Goal: Check status: Check status

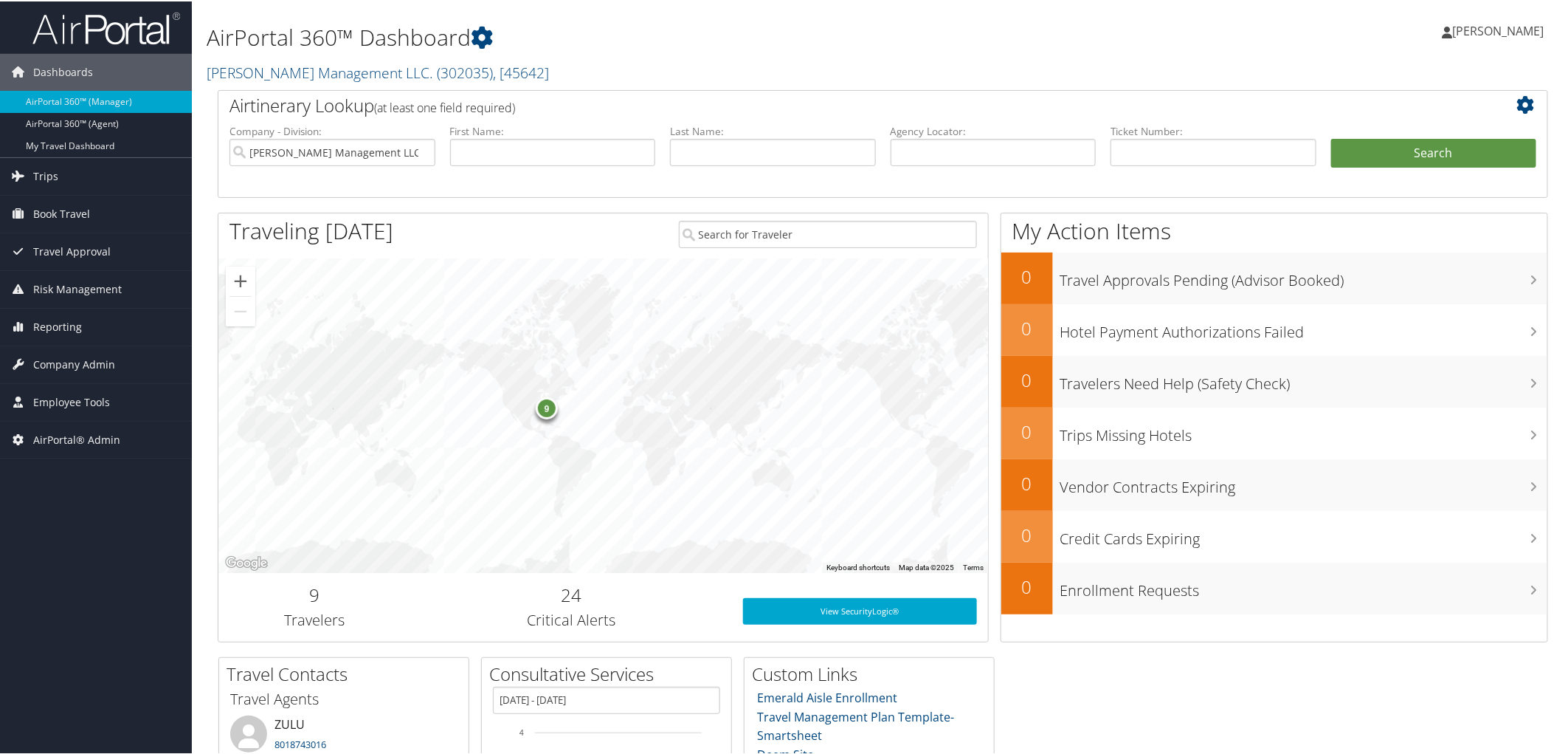
click at [602, 76] on h2 "Jim N Nicks Management LLC. ( 302035 ) , [ 45642 ]" at bounding box center [658, 70] width 902 height 25
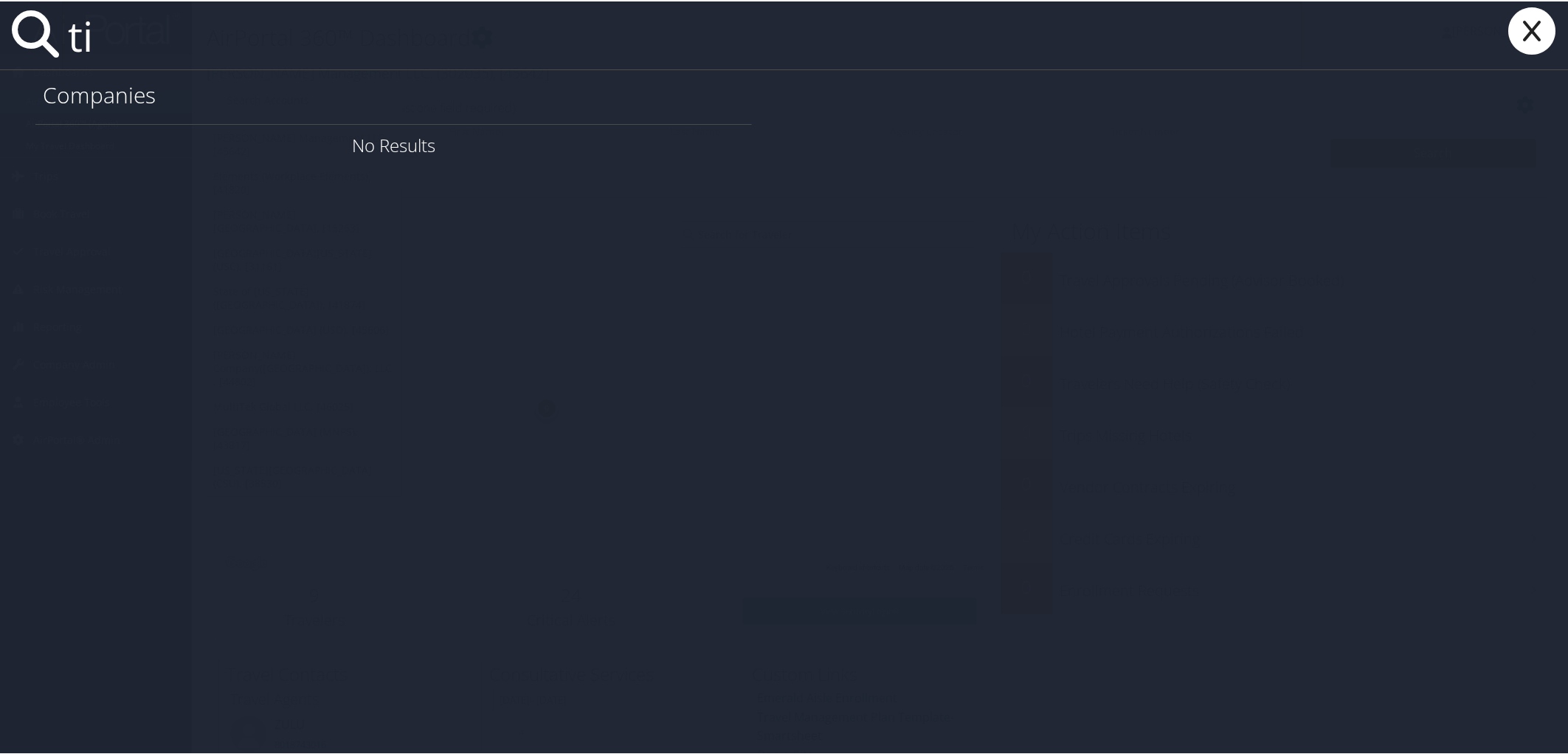
type input "t"
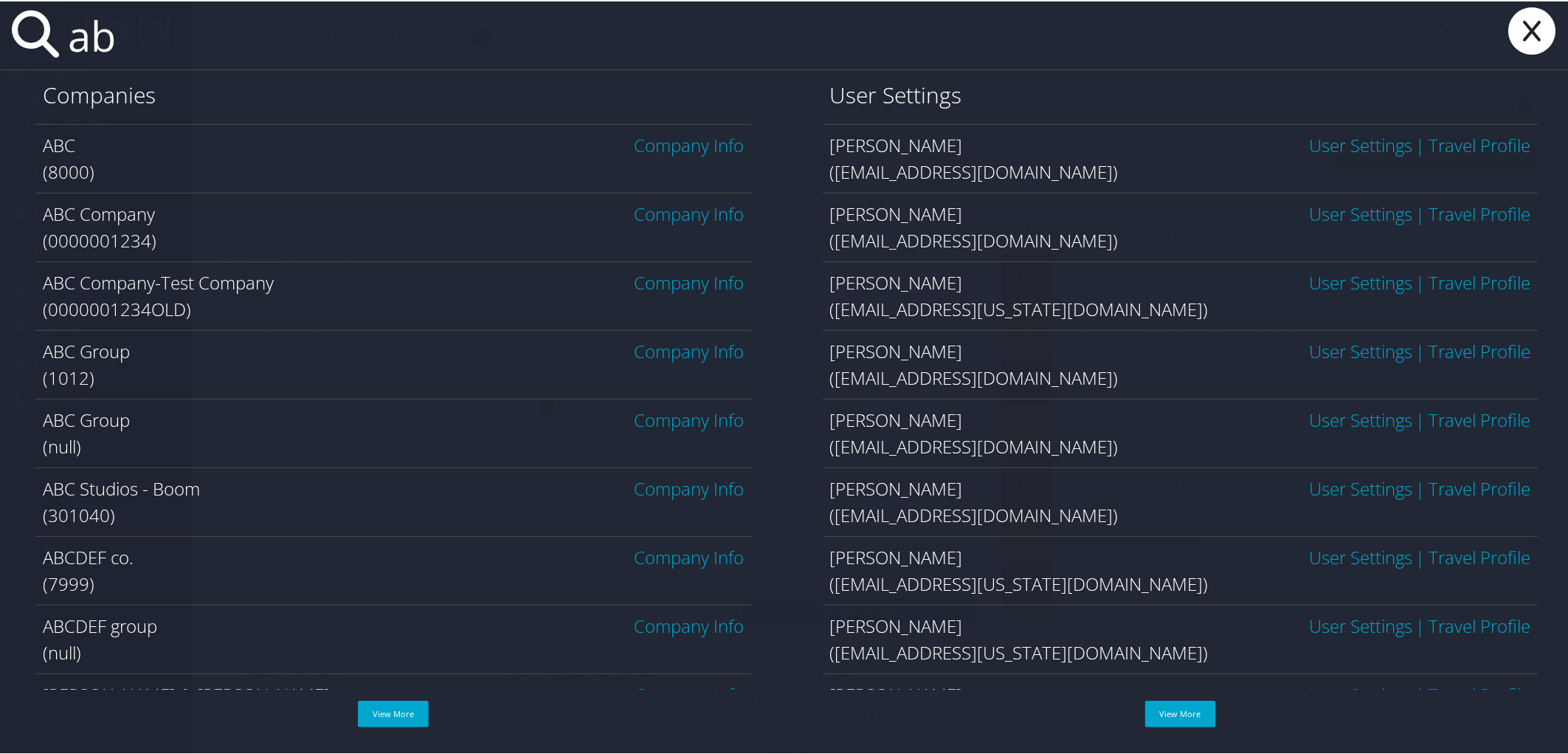
type input "a"
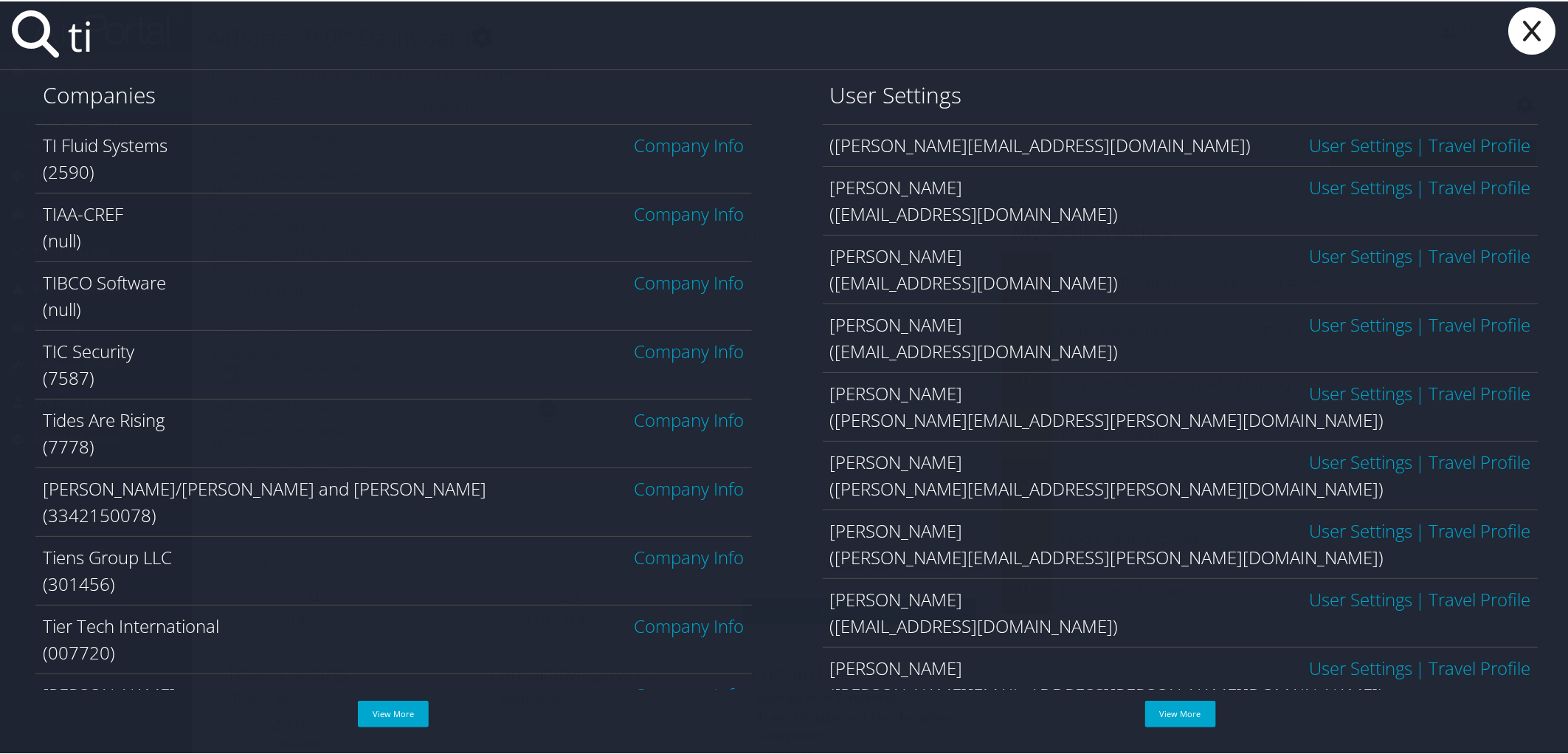
type input "ti"
click at [683, 146] on link "Company Info" at bounding box center [689, 143] width 110 height 24
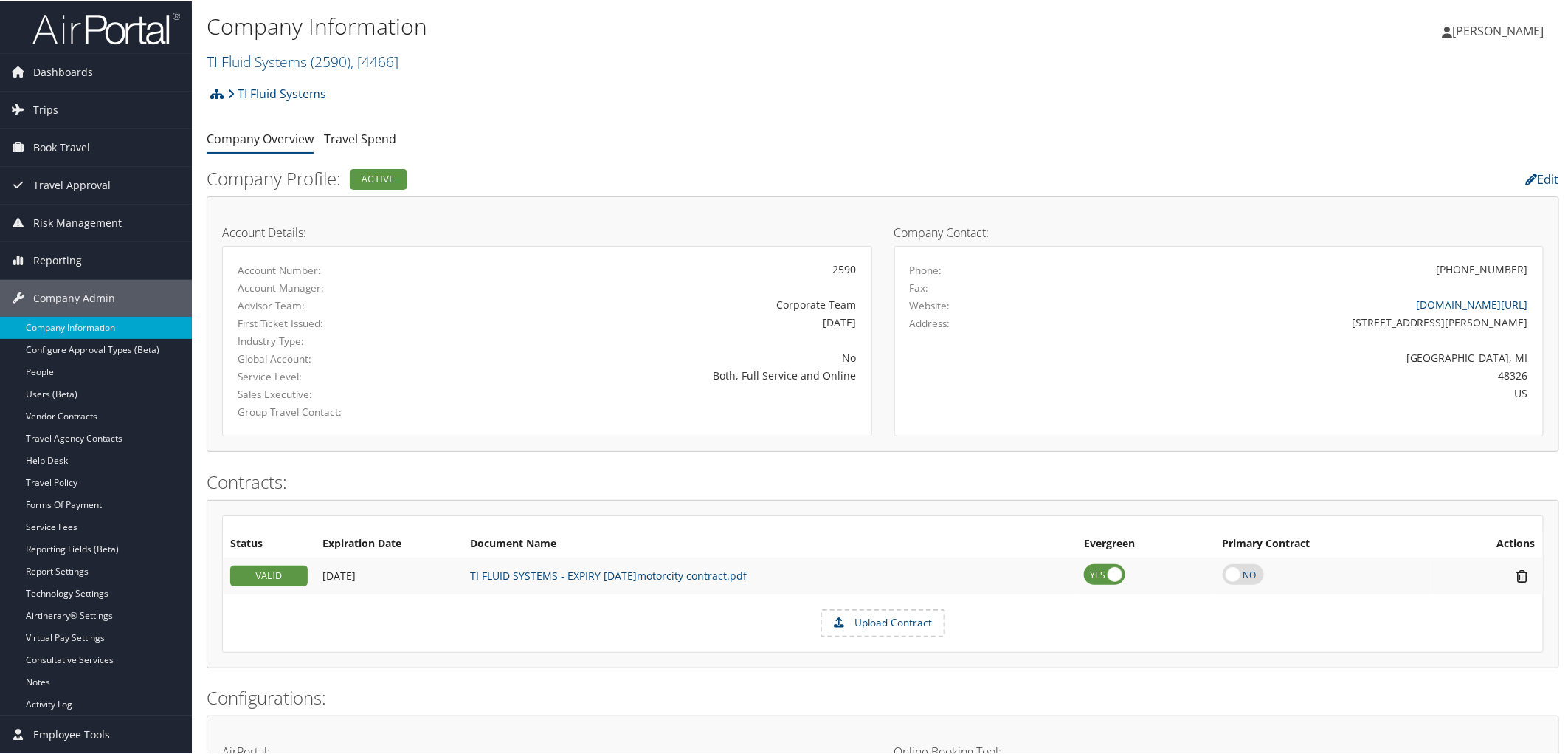
click at [424, 87] on div "TI Fluid Systems Account Structure TI Fluid Systems (2590) ACTIVE Create Child …" at bounding box center [883, 98] width 1353 height 40
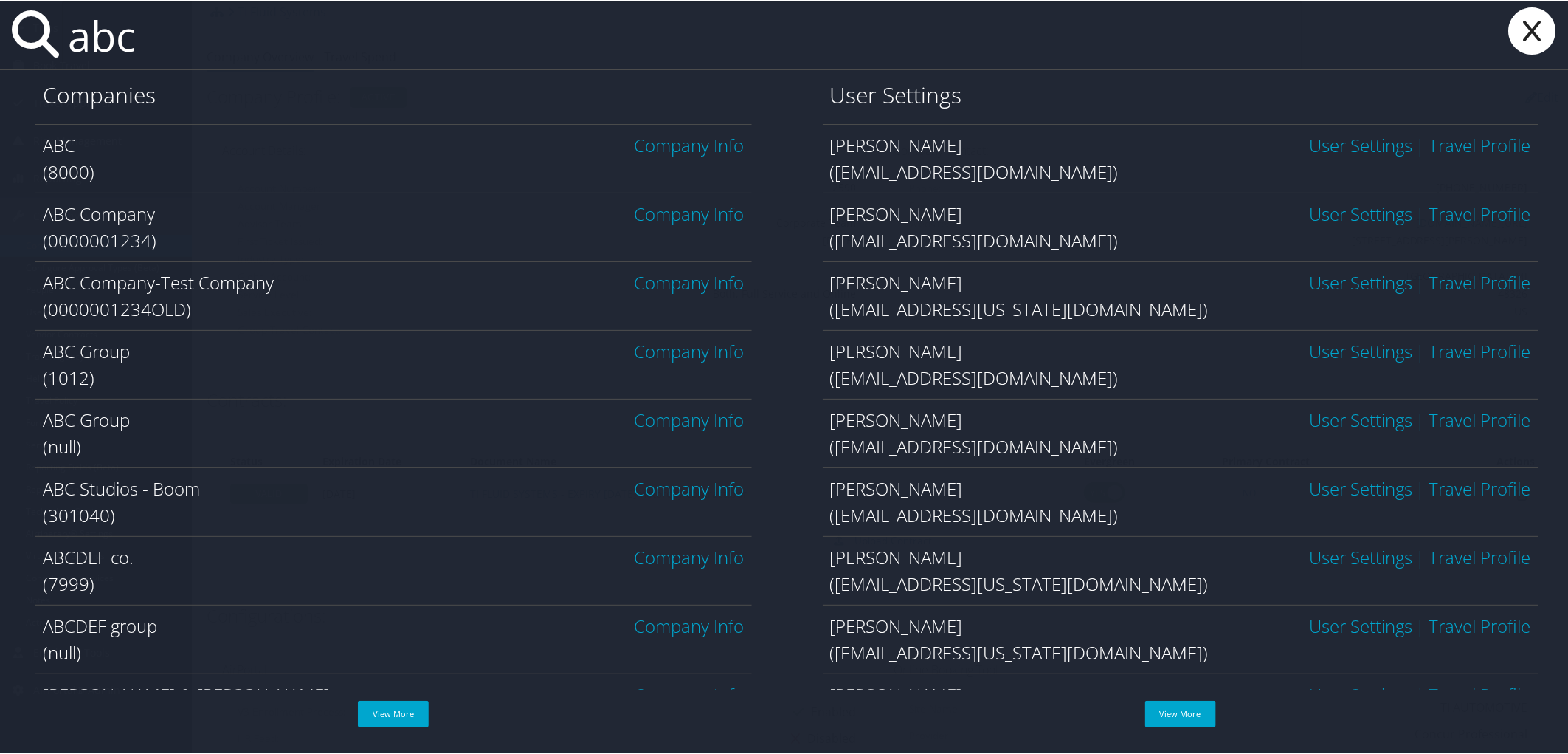
type input "abc"
click at [703, 138] on link "Company Info" at bounding box center [689, 143] width 110 height 24
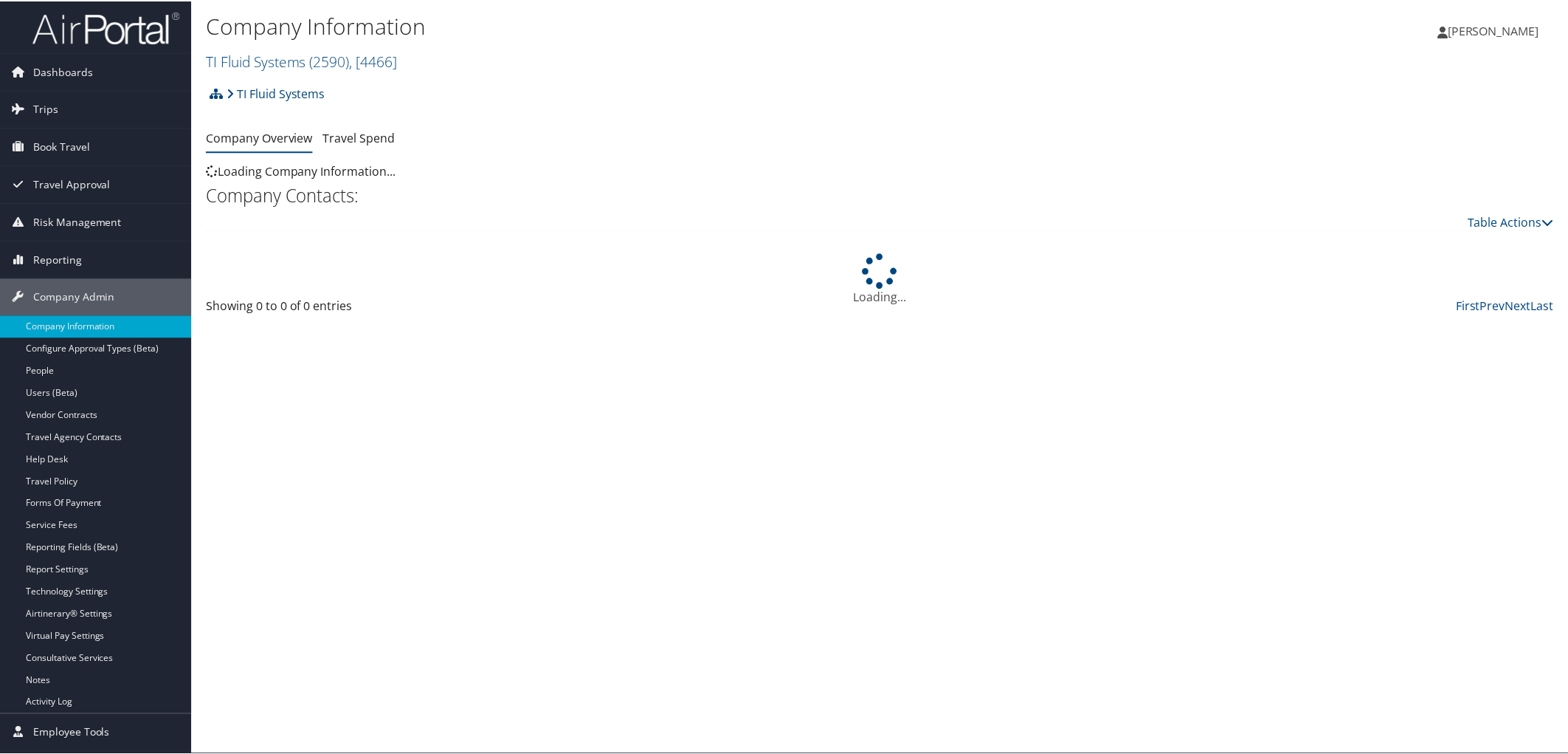
scroll to position [82, 0]
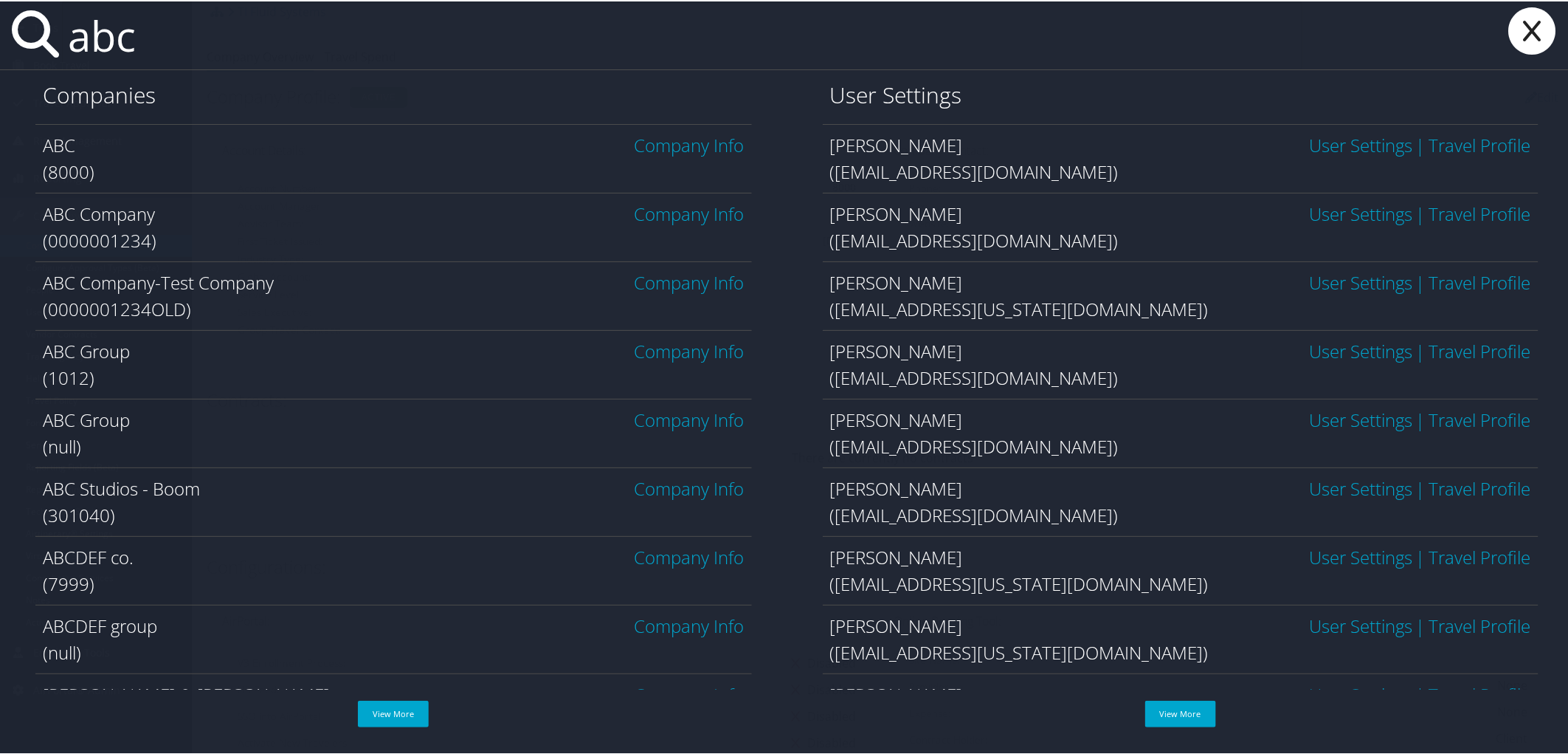
type input "abc"
click at [646, 210] on link "Company Info" at bounding box center [689, 212] width 110 height 24
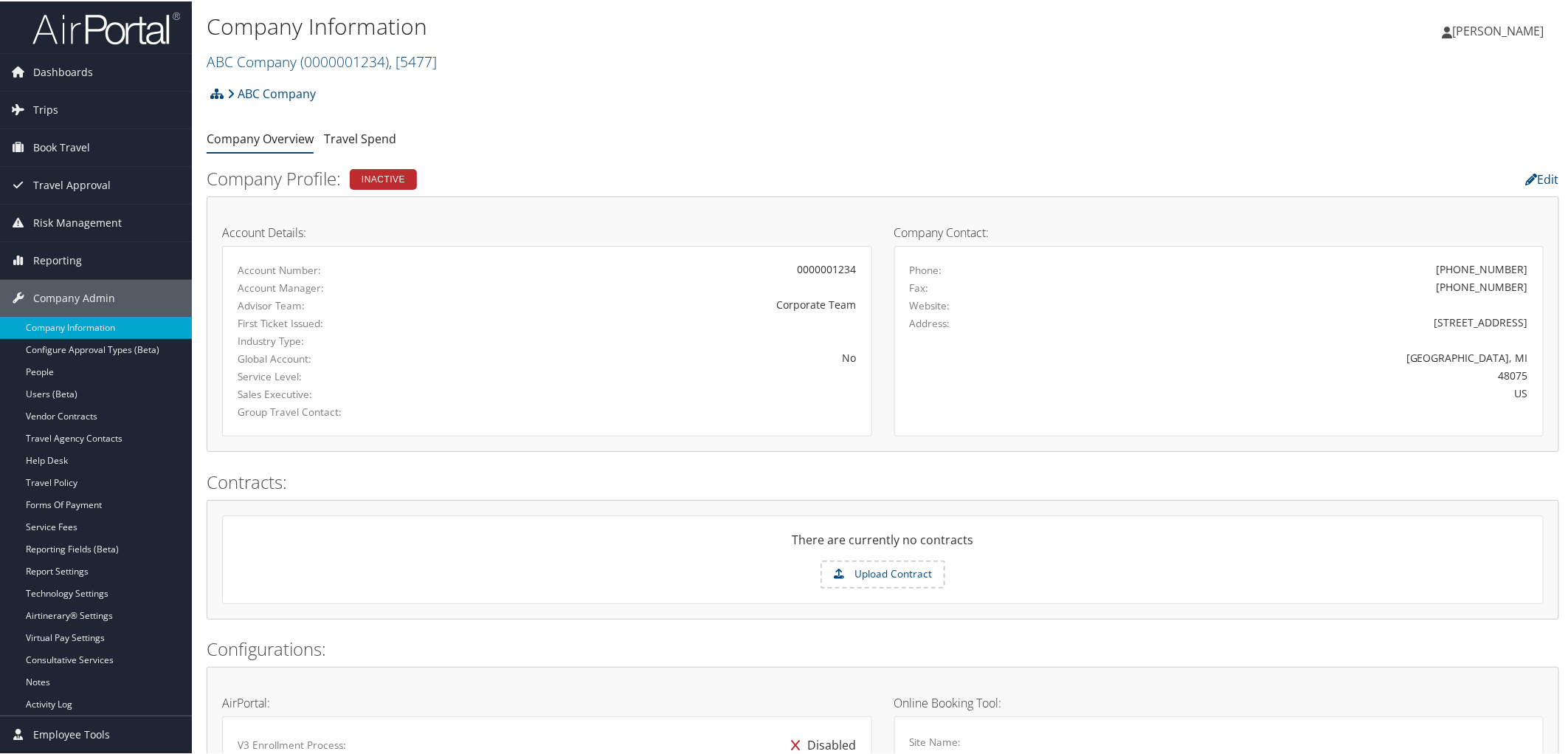
click at [526, 112] on div "ABC Company Account Structure ABC Company (0000001234) INACTIVE Create Child × …" at bounding box center [883, 98] width 1353 height 40
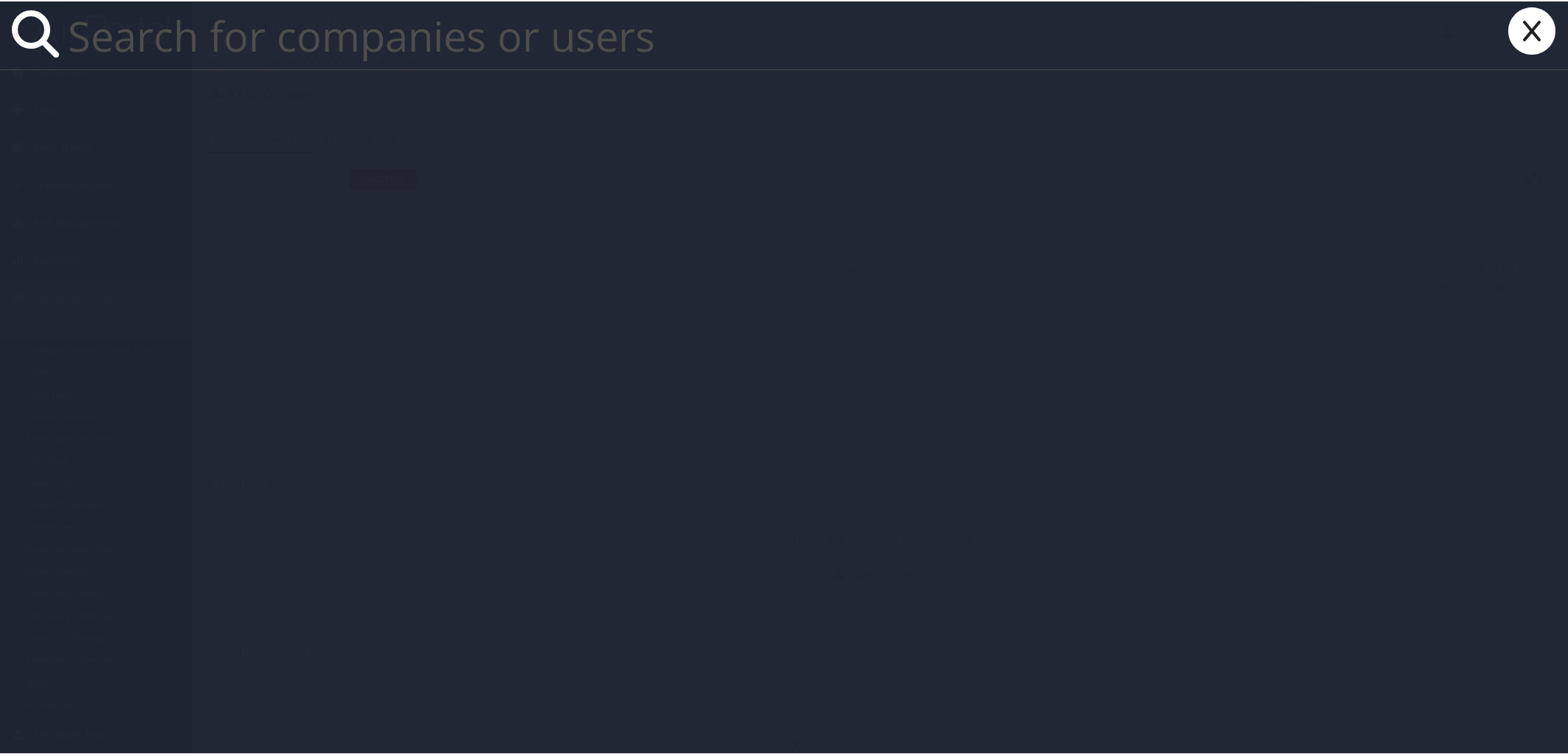
paste input "[PERSON_NAME]"
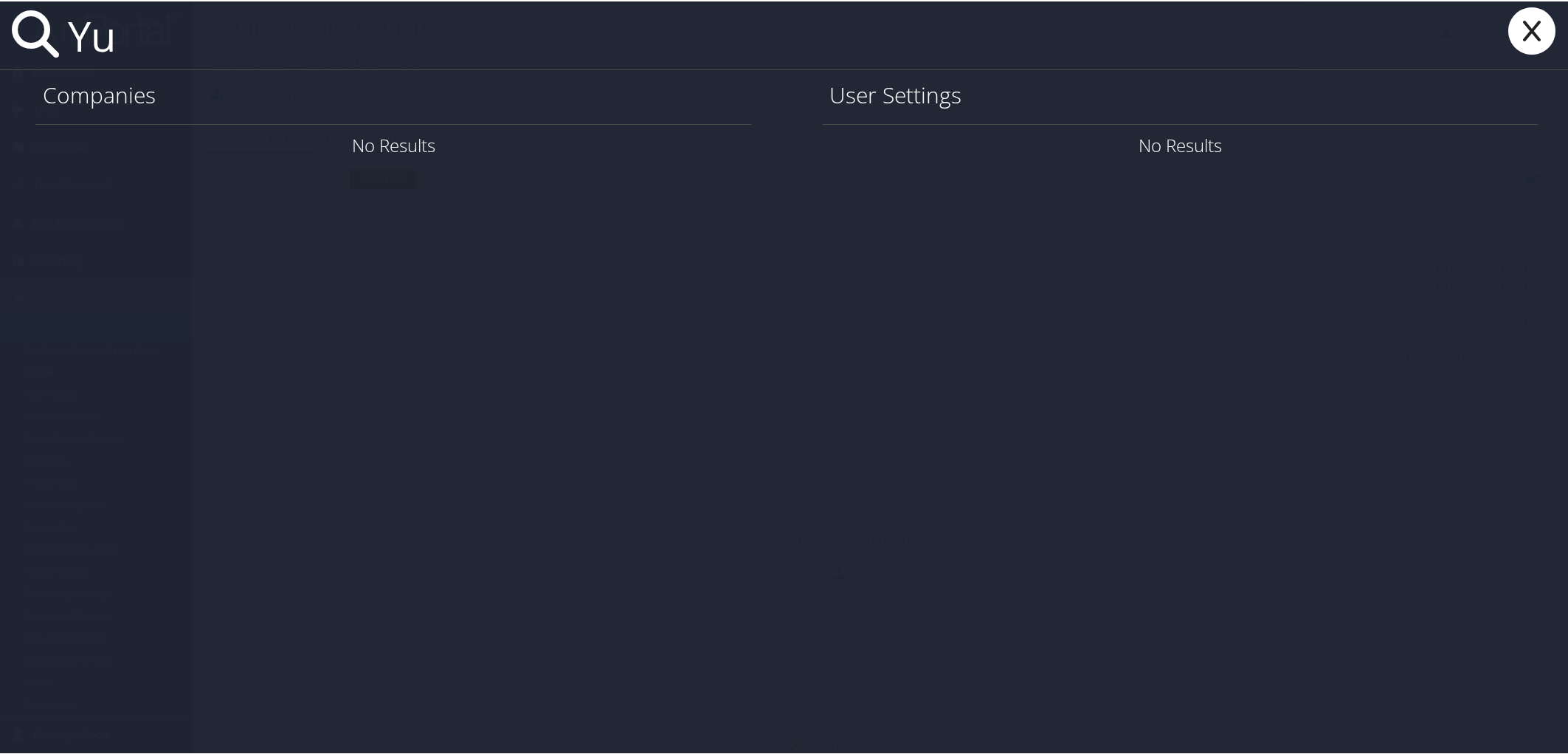
type input "Y"
paste input "[EMAIL_ADDRESS][DOMAIN_NAME]"
type input "Y"
paste input "[EMAIL_ADDRESS][DOMAIN_NAME]"
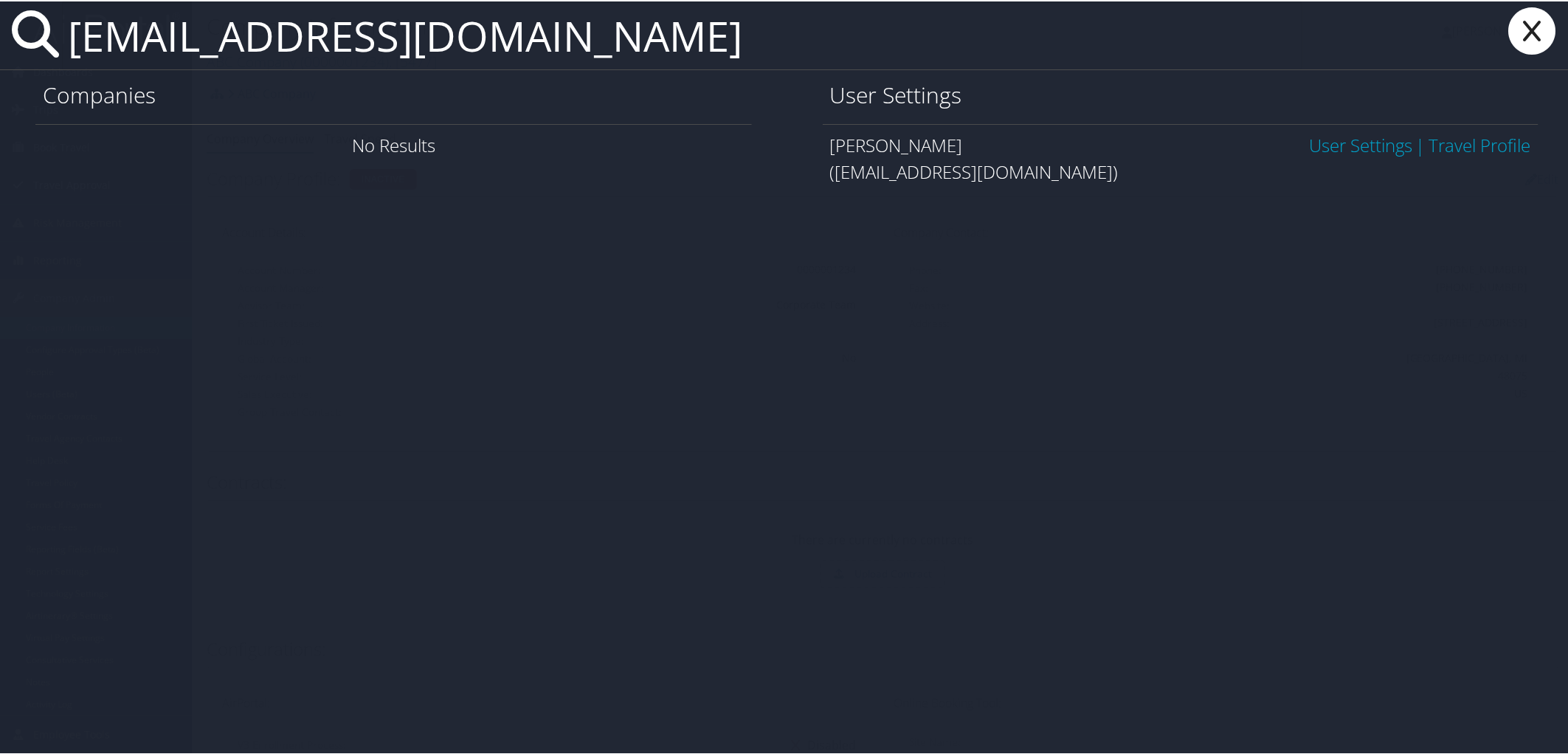
type input "[EMAIL_ADDRESS][DOMAIN_NAME]"
click at [1309, 144] on link "User Settings" at bounding box center [1361, 143] width 103 height 24
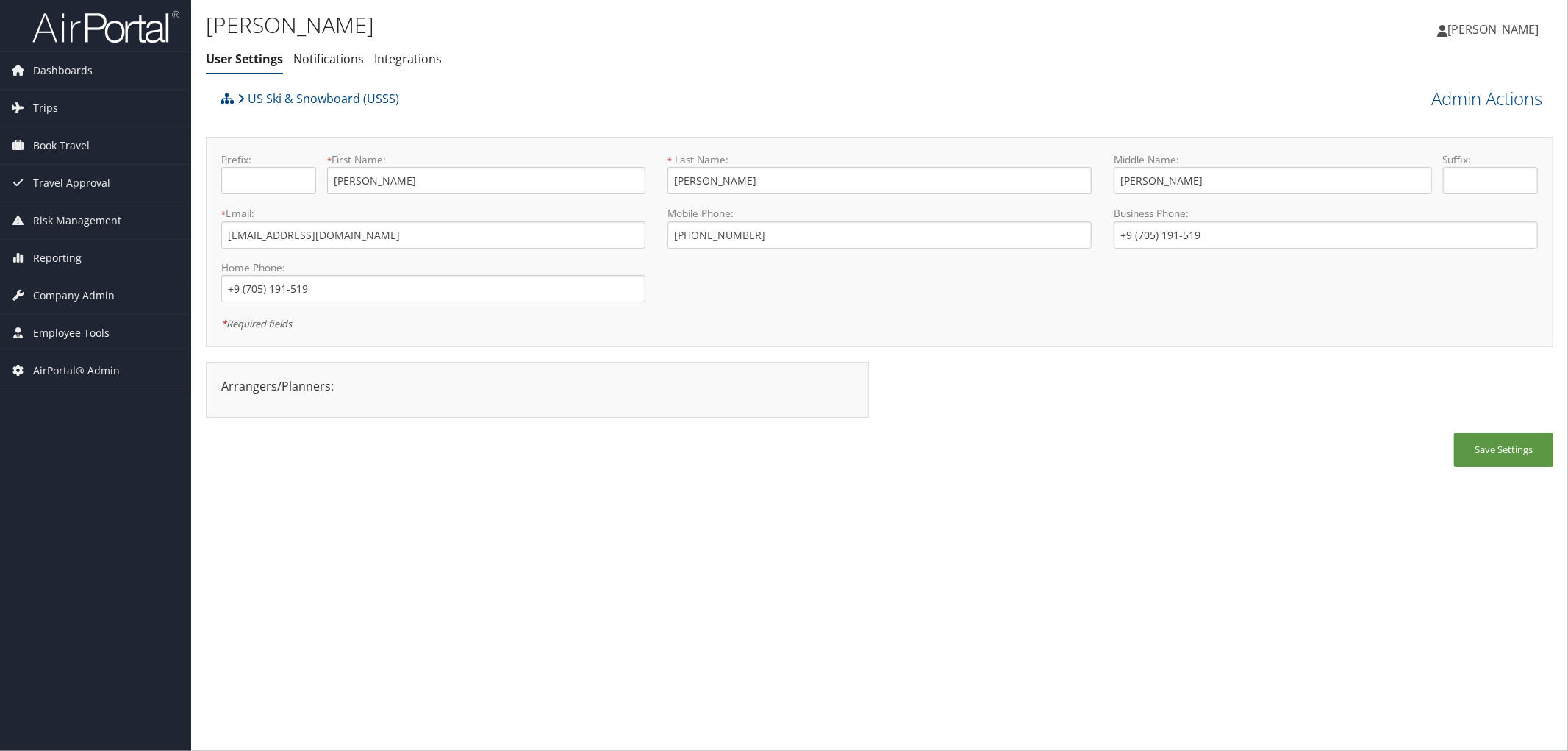
click at [456, 82] on div "[PERSON_NAME] User Settings Notifications Integrations User Settings Notificati…" at bounding box center [655, 46] width 899 height 77
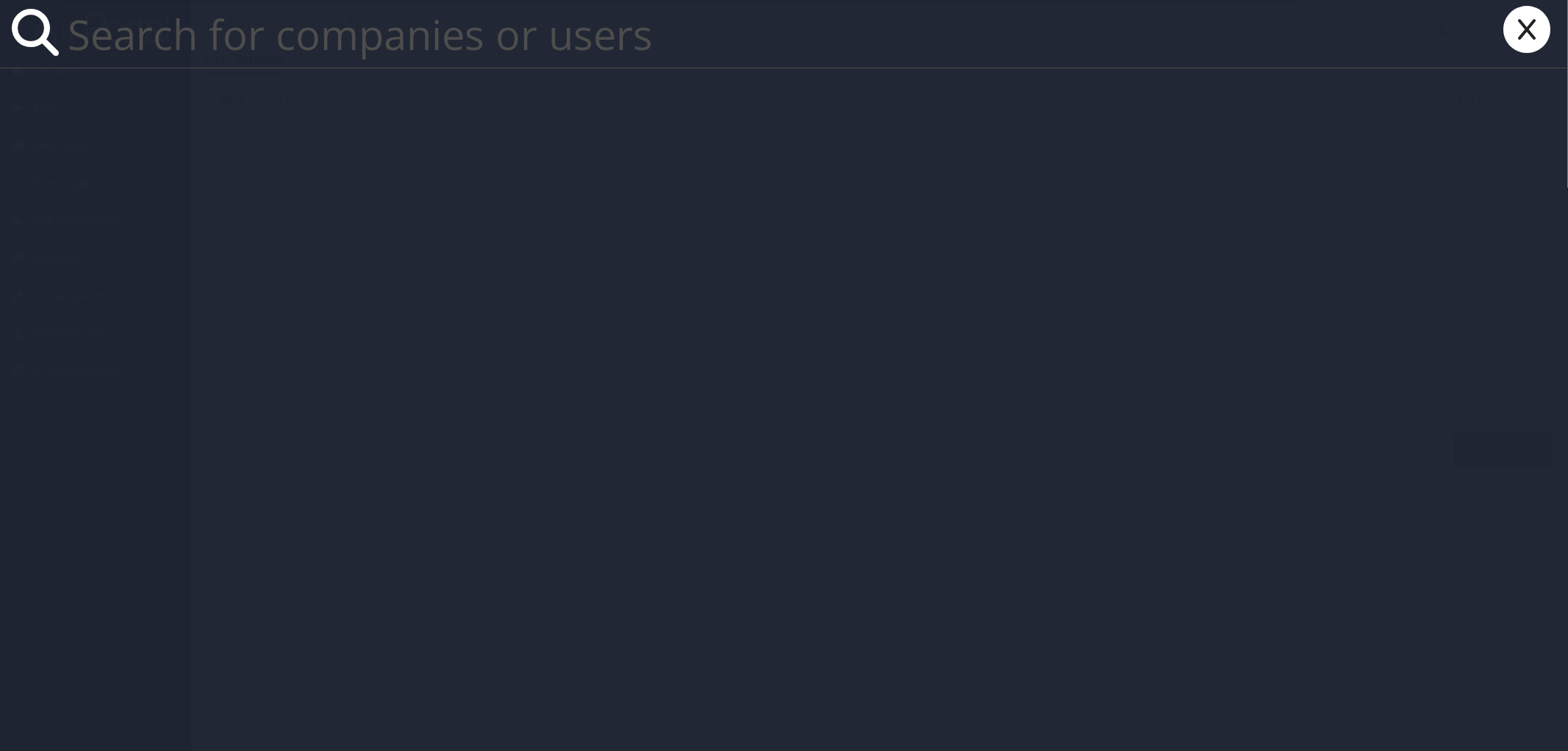
paste input "DGK459"
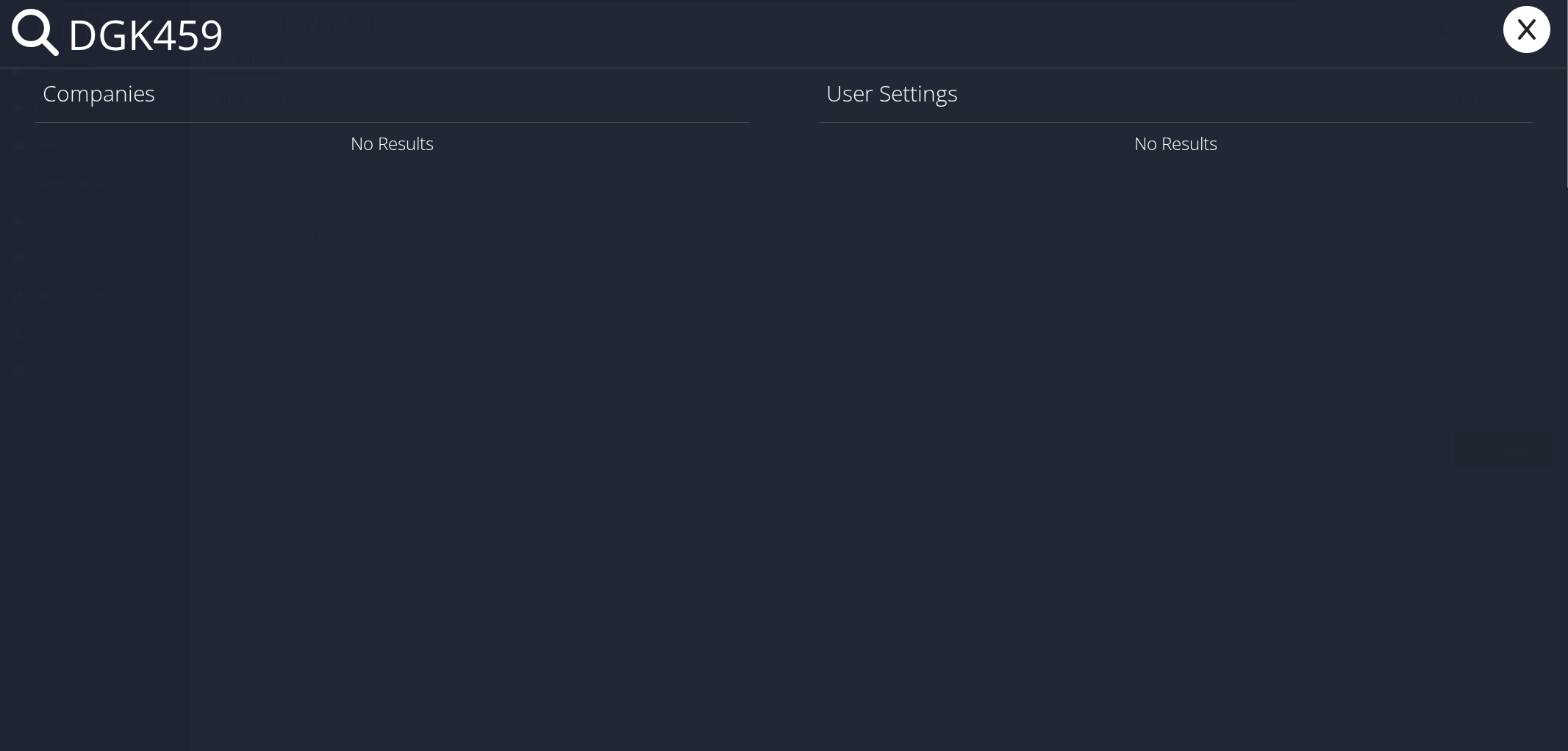
type input "DGK459"
click at [1541, 28] on icon at bounding box center [1526, 29] width 59 height 47
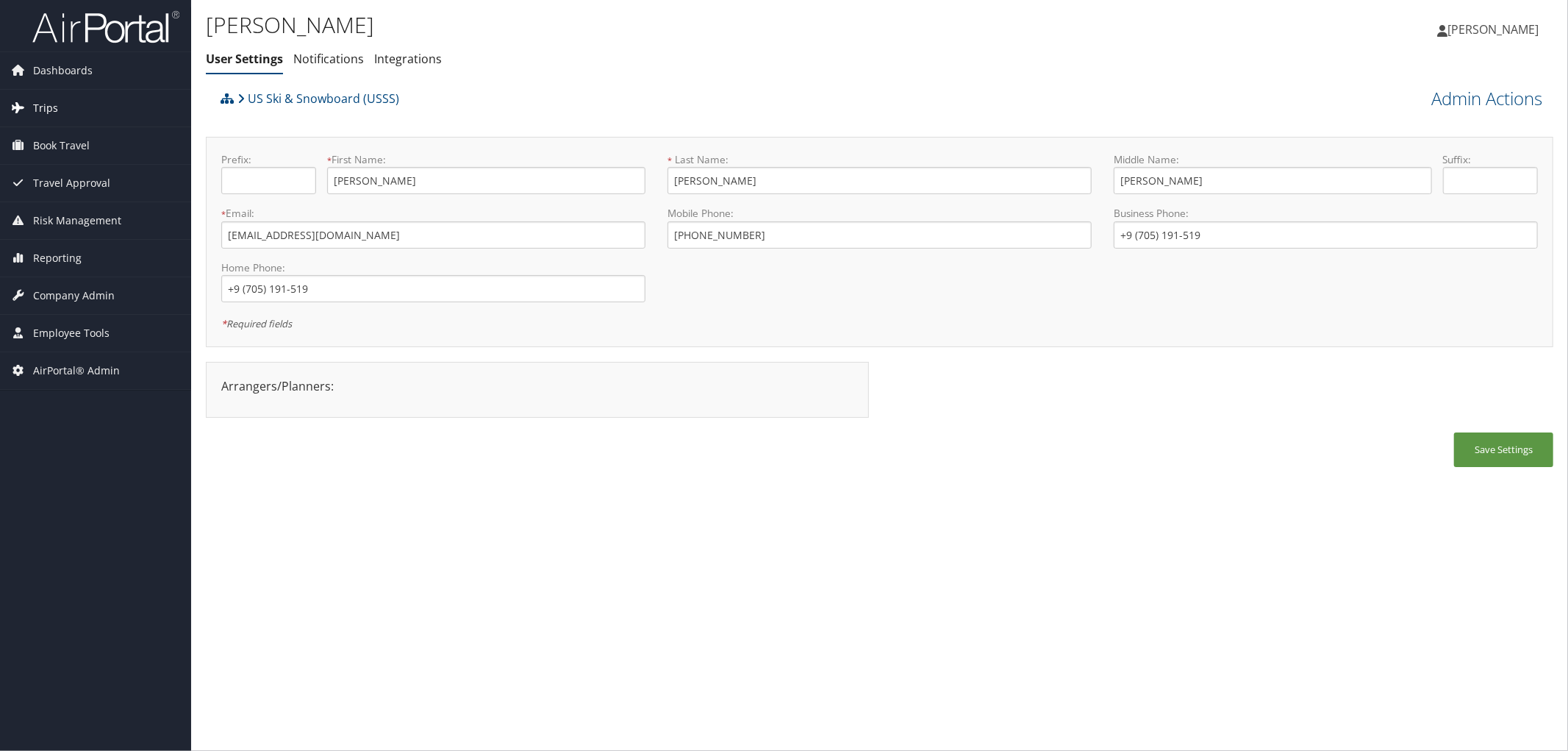
click at [46, 111] on span "Trips" at bounding box center [46, 108] width 25 height 37
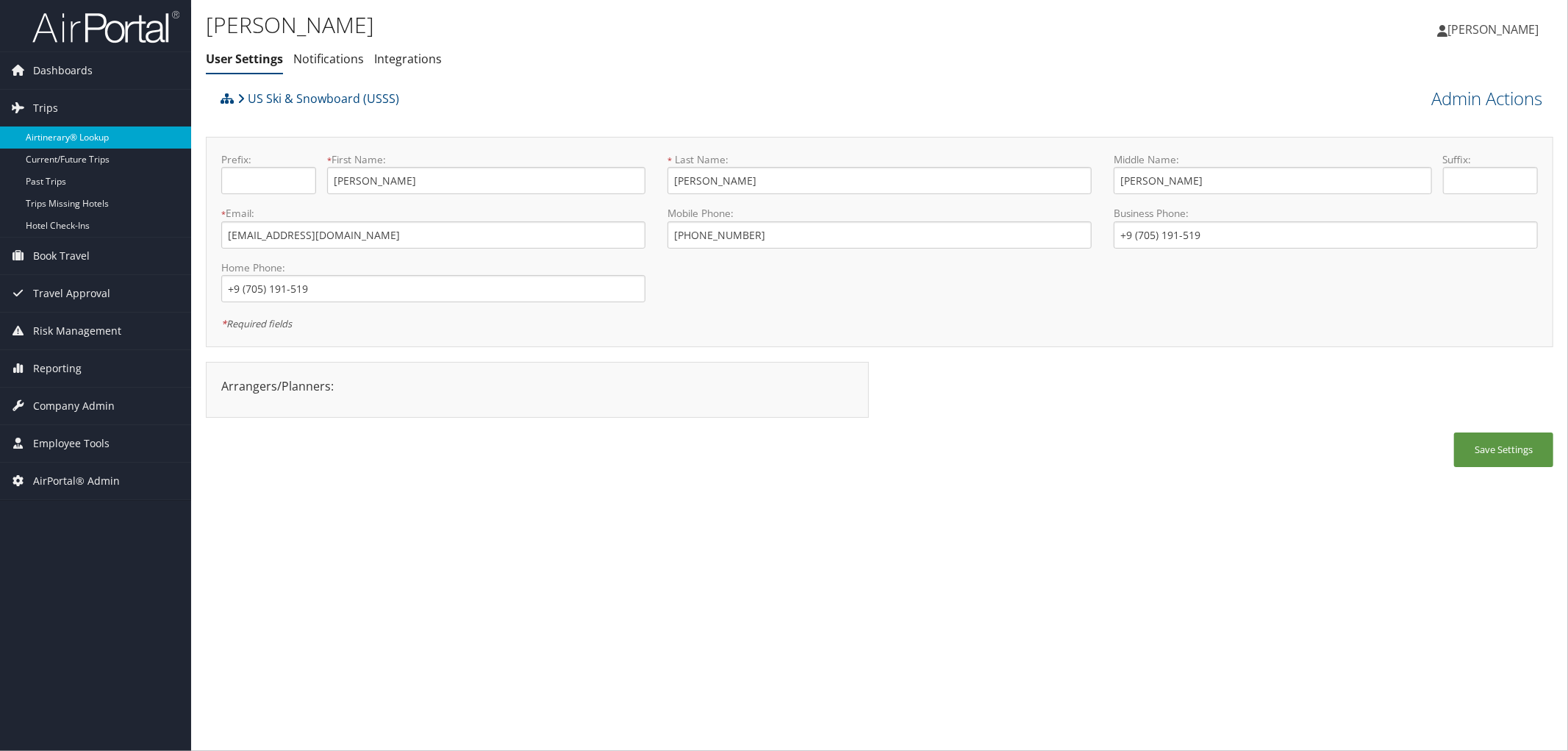
click at [60, 132] on link "Airtinerary® Lookup" at bounding box center [96, 137] width 191 height 22
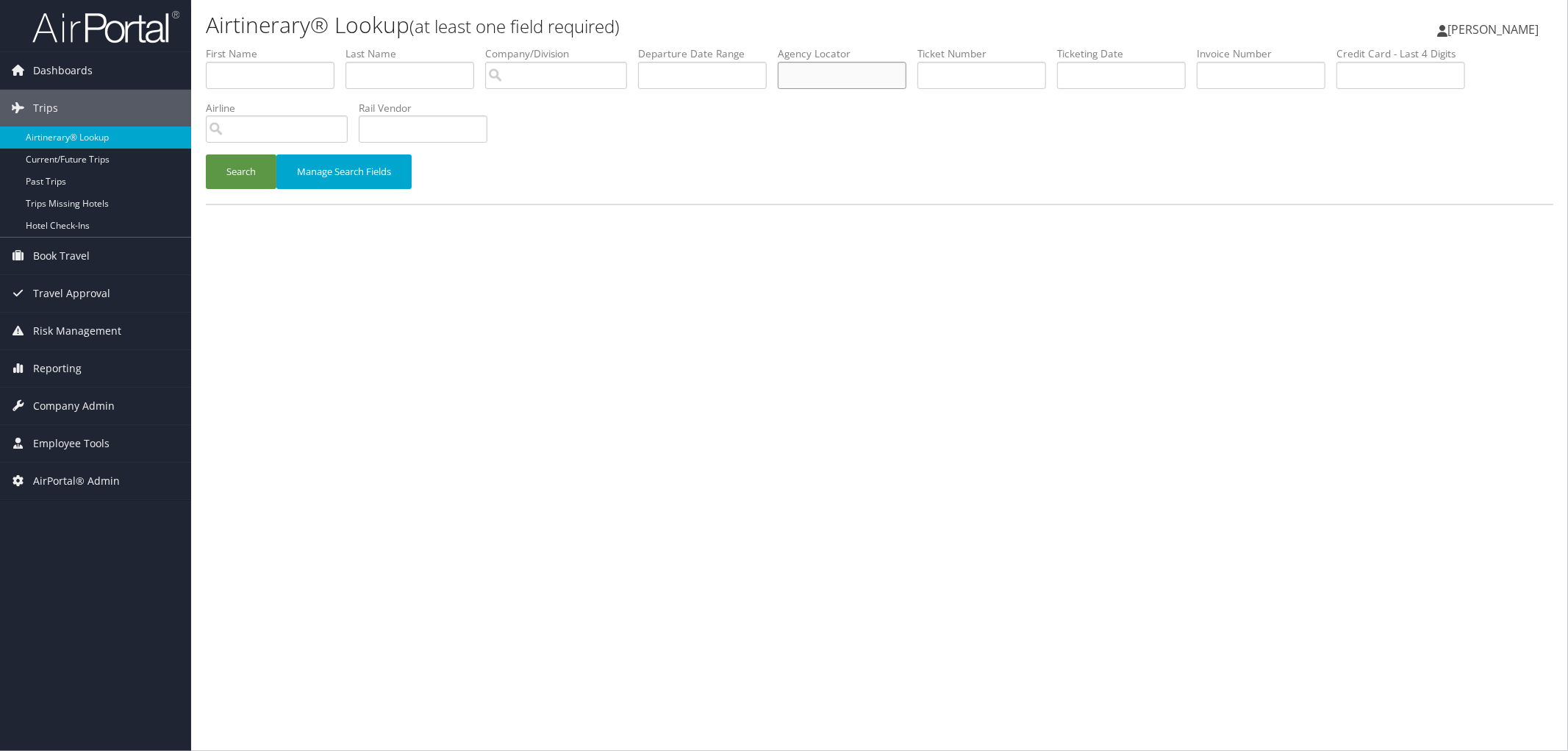
click at [906, 77] on input "text" at bounding box center [842, 75] width 129 height 27
paste input "DGK459"
type input "DGK459"
click at [244, 178] on button "Search" at bounding box center [241, 172] width 71 height 35
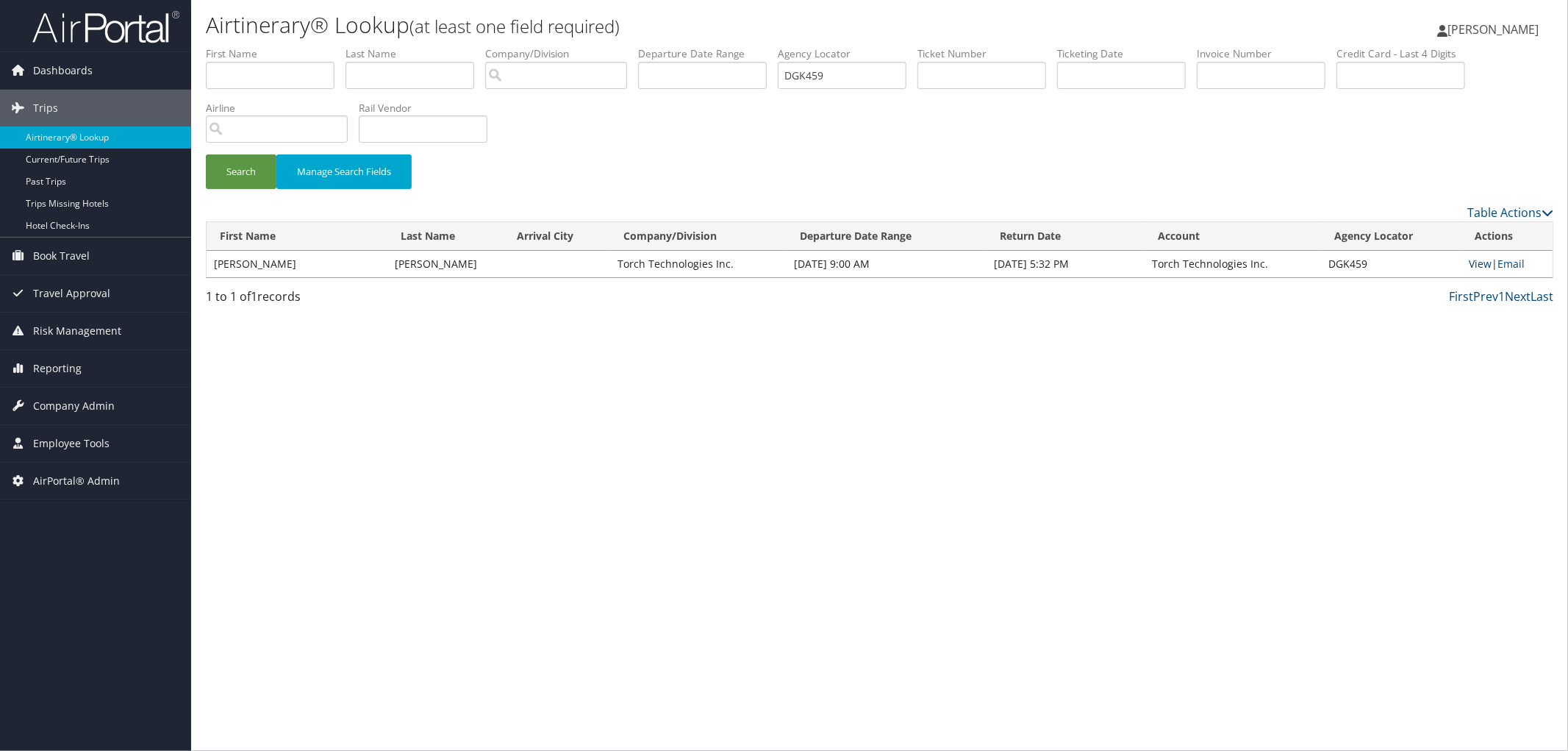
click at [1477, 257] on link "View" at bounding box center [1481, 264] width 22 height 14
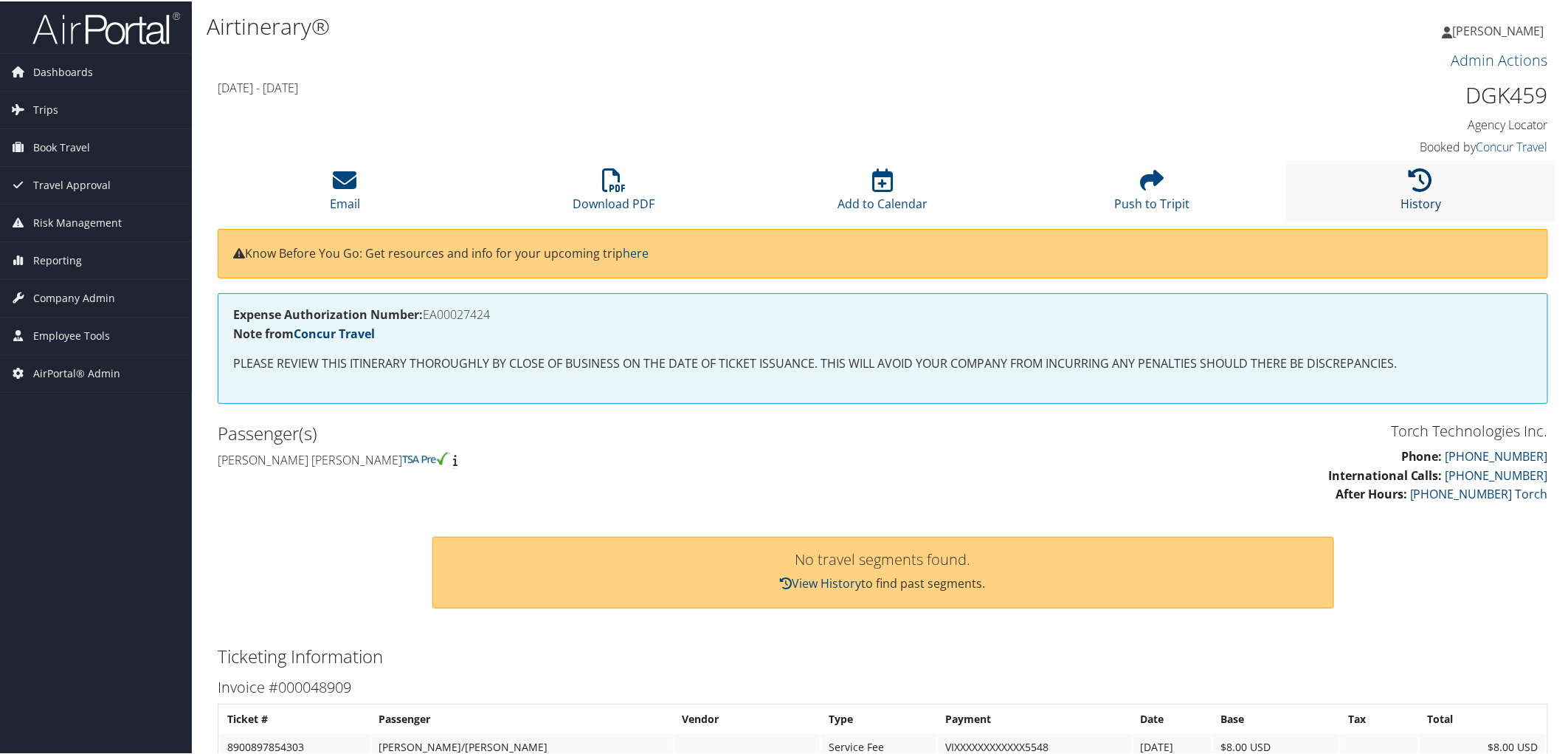
click at [1421, 174] on icon at bounding box center [1421, 179] width 23 height 23
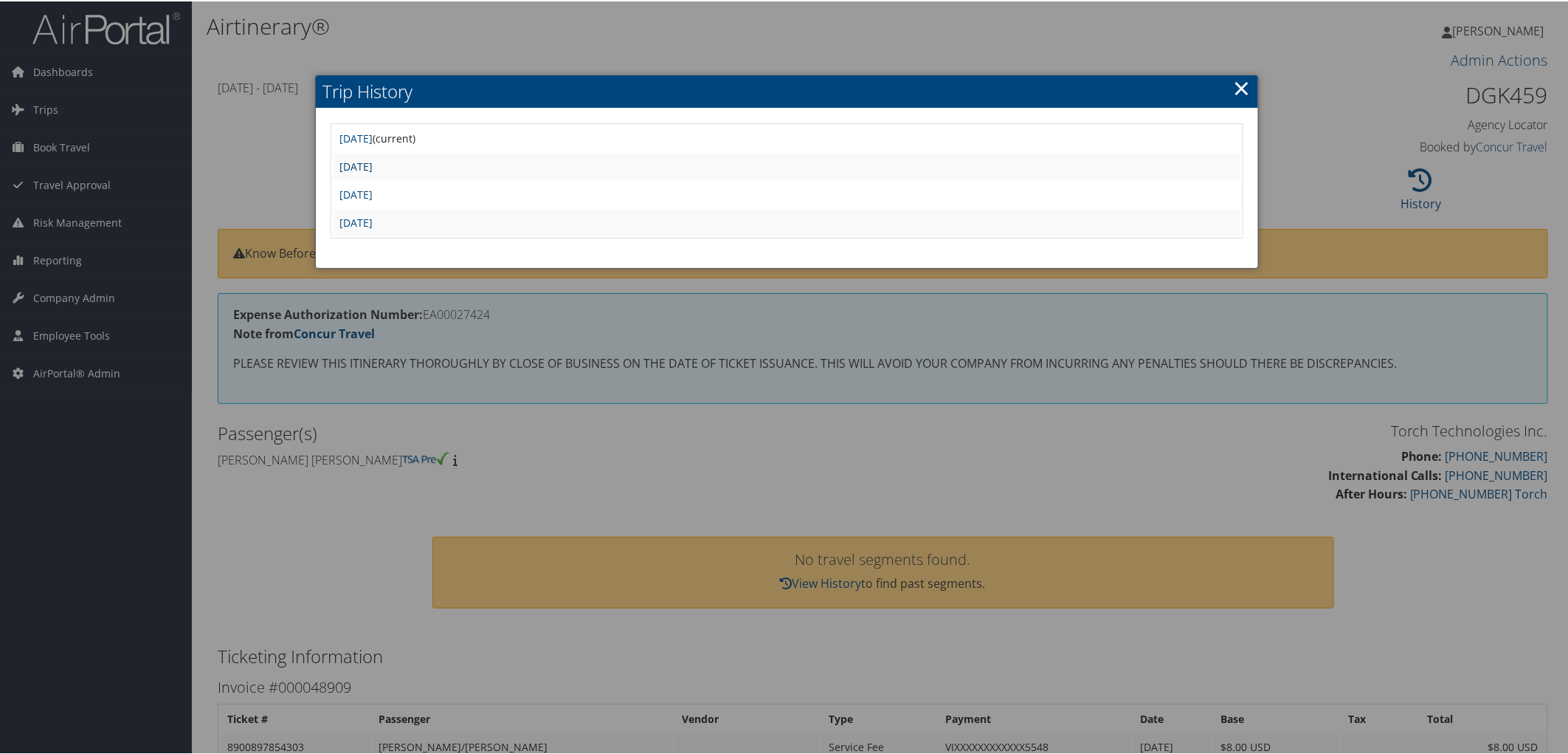
click at [373, 164] on link "[DATE]" at bounding box center [357, 164] width 33 height 14
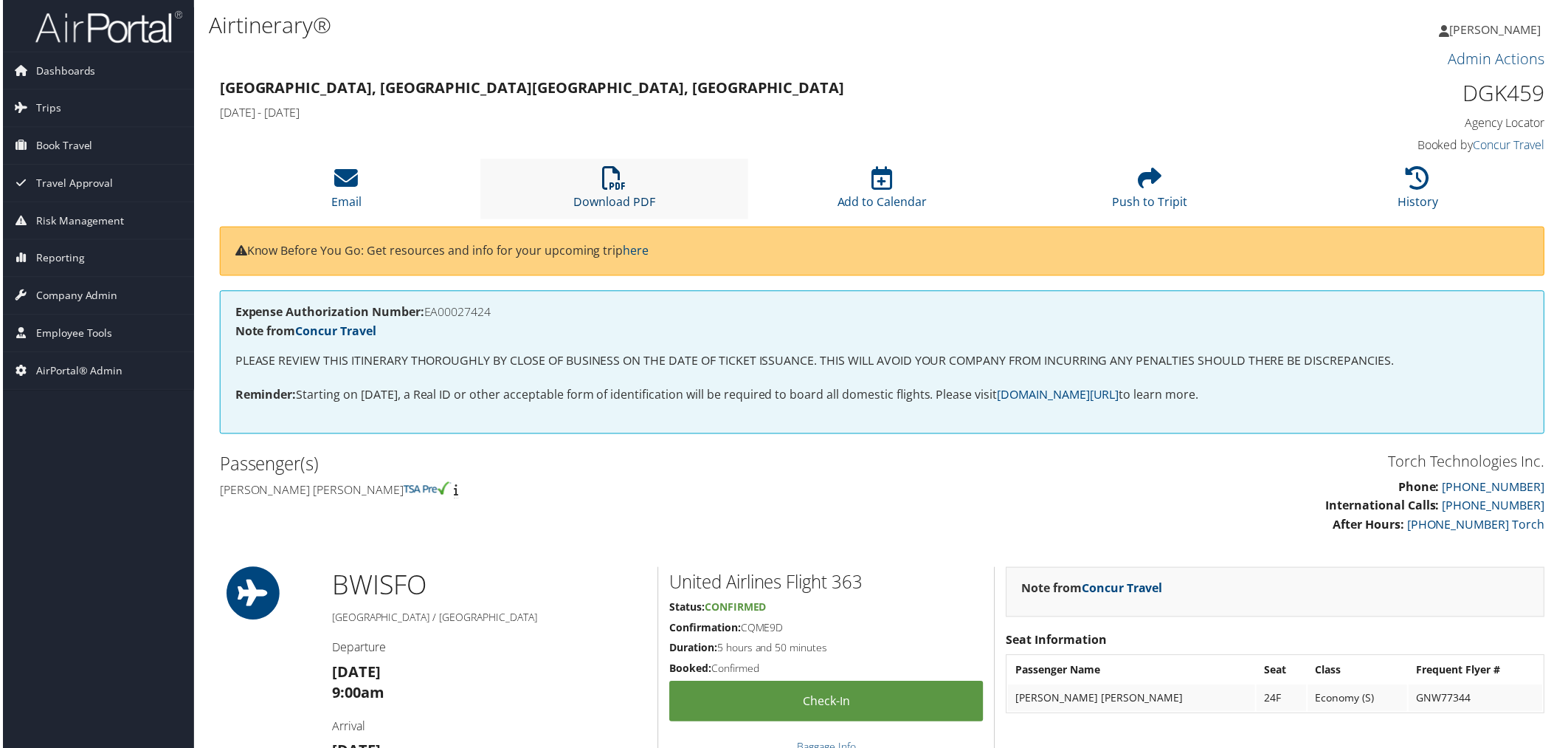
click at [608, 186] on icon at bounding box center [614, 179] width 23 height 23
